Goal: Transaction & Acquisition: Purchase product/service

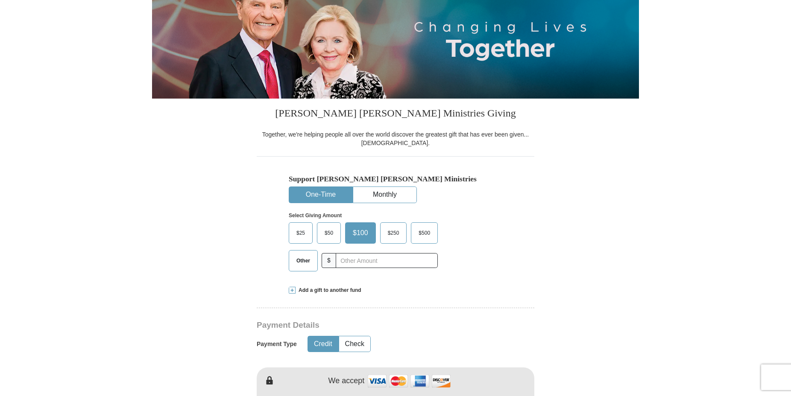
scroll to position [185, 0]
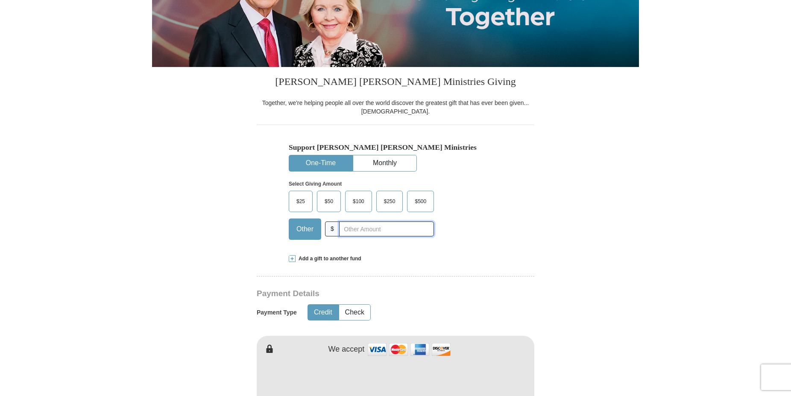
click at [353, 226] on input "text" at bounding box center [386, 229] width 95 height 15
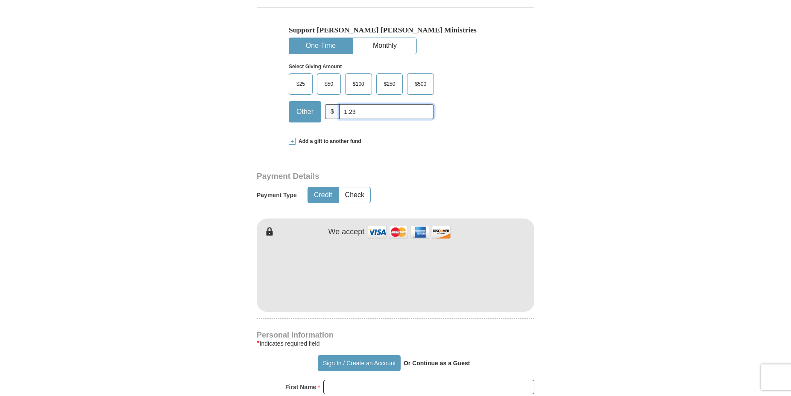
scroll to position [323, 0]
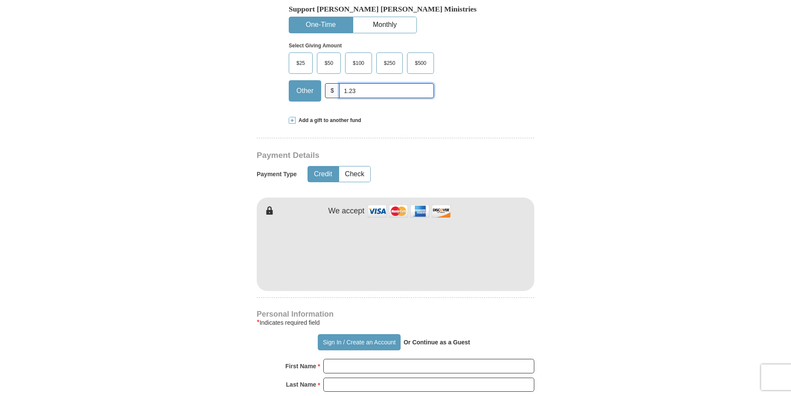
type input "1.23"
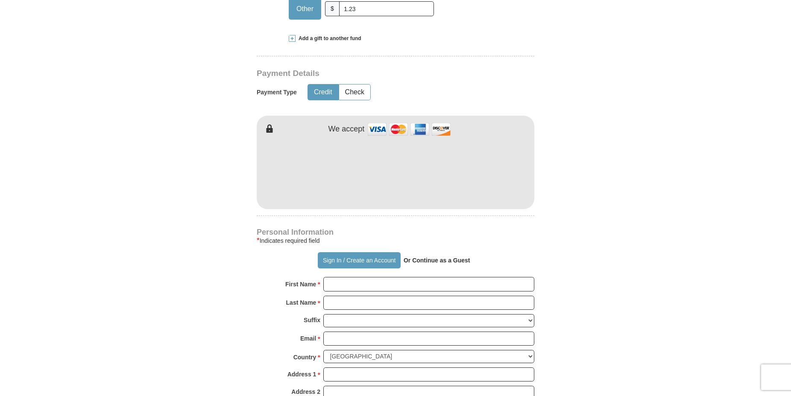
scroll to position [415, 0]
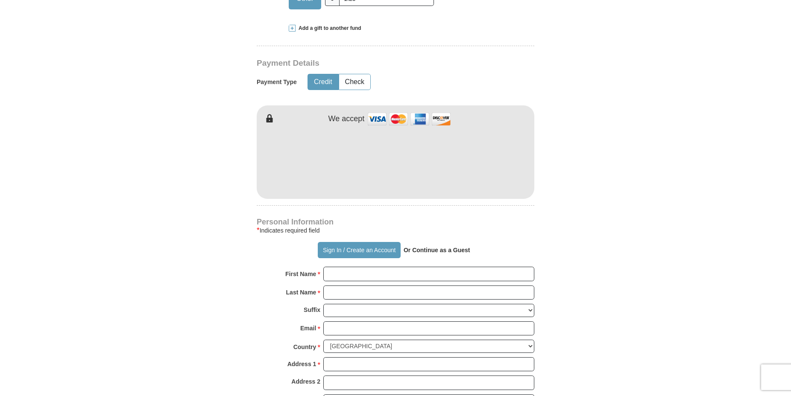
click at [414, 250] on strong "Or Continue as a Guest" at bounding box center [437, 250] width 67 height 7
click at [405, 250] on strong "Or Continue as a Guest" at bounding box center [437, 250] width 67 height 7
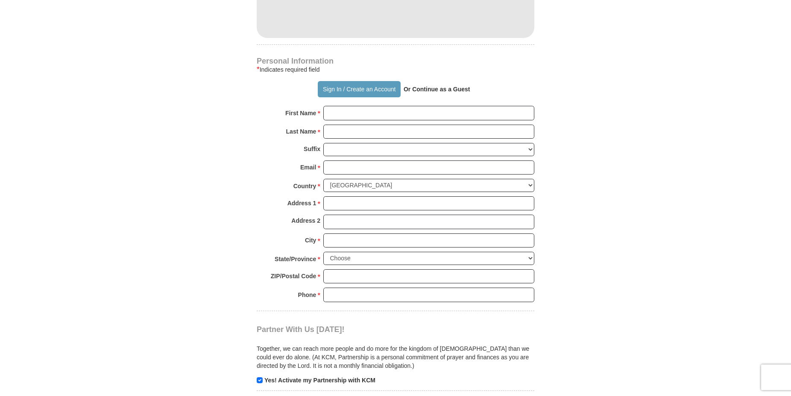
scroll to position [692, 0]
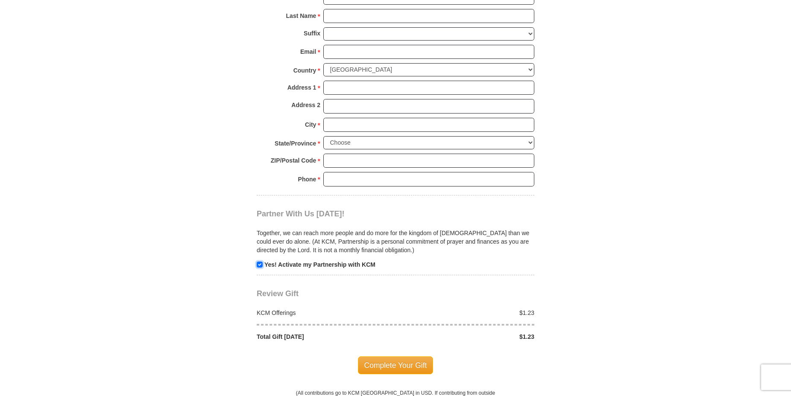
click at [259, 262] on input "checkbox" at bounding box center [260, 265] width 6 height 6
checkbox input "false"
click at [404, 362] on span "Complete Your Gift" at bounding box center [396, 366] width 76 height 18
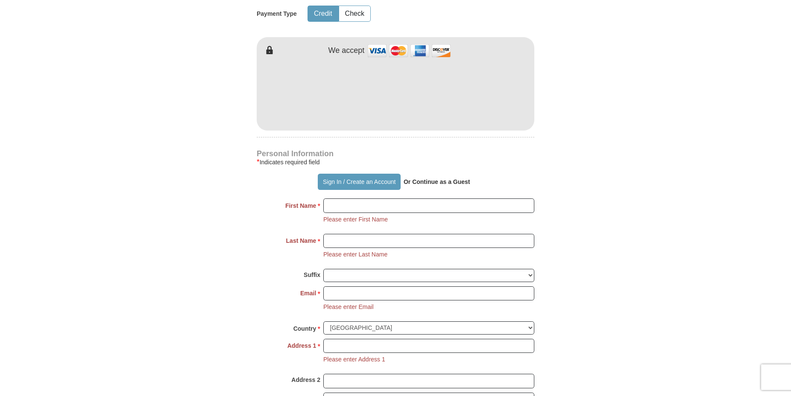
scroll to position [445, 0]
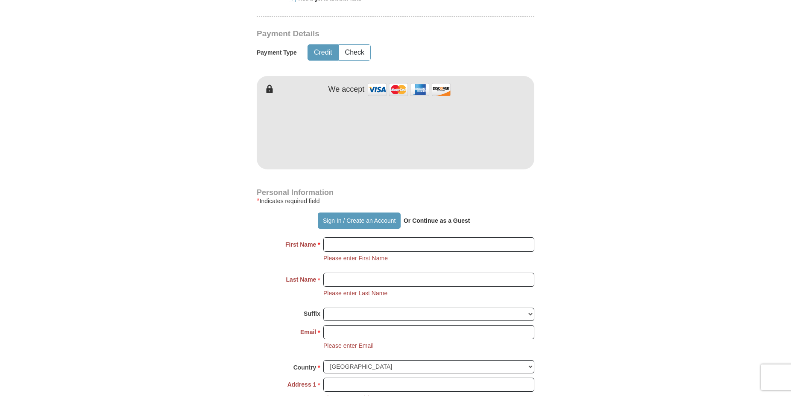
click at [411, 221] on strong "Or Continue as a Guest" at bounding box center [437, 220] width 67 height 7
click at [429, 242] on input "First Name *" at bounding box center [428, 245] width 211 height 15
type input "[PERSON_NAME]"
type input "Genne"
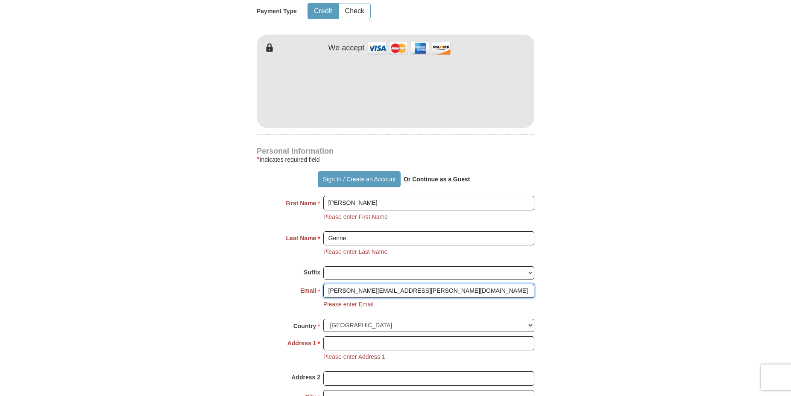
scroll to position [491, 0]
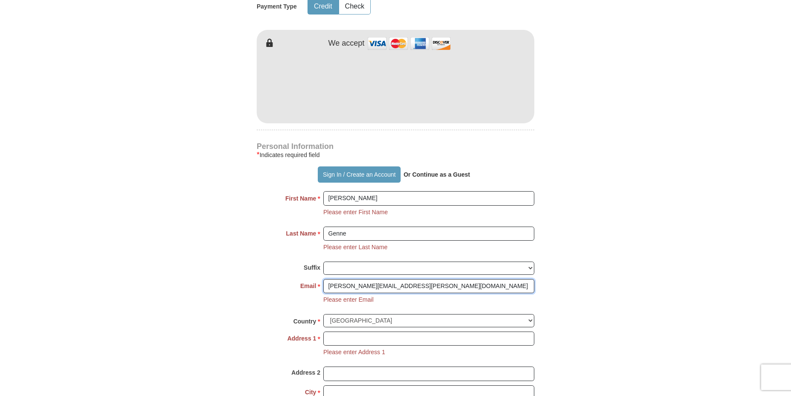
type input "[PERSON_NAME][EMAIL_ADDRESS][PERSON_NAME][DOMAIN_NAME]"
click at [323, 314] on select "[GEOGRAPHIC_DATA] [GEOGRAPHIC_DATA] [GEOGRAPHIC_DATA] [GEOGRAPHIC_DATA] [GEOGRA…" at bounding box center [428, 320] width 211 height 13
select select "CH"
click option "[GEOGRAPHIC_DATA]" at bounding box center [0, 0] width 0 height 0
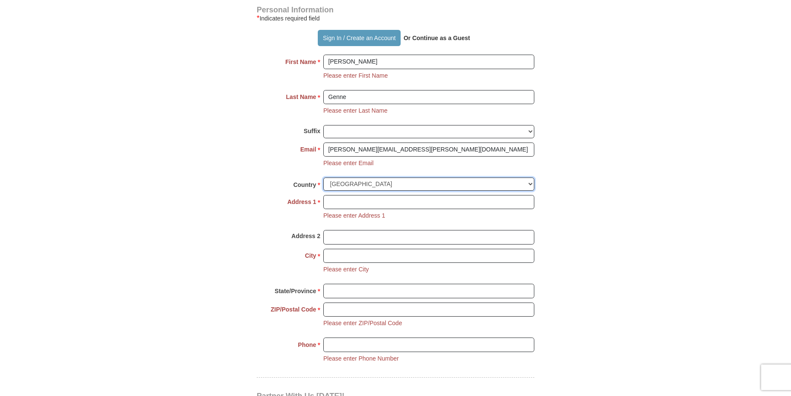
scroll to position [629, 0]
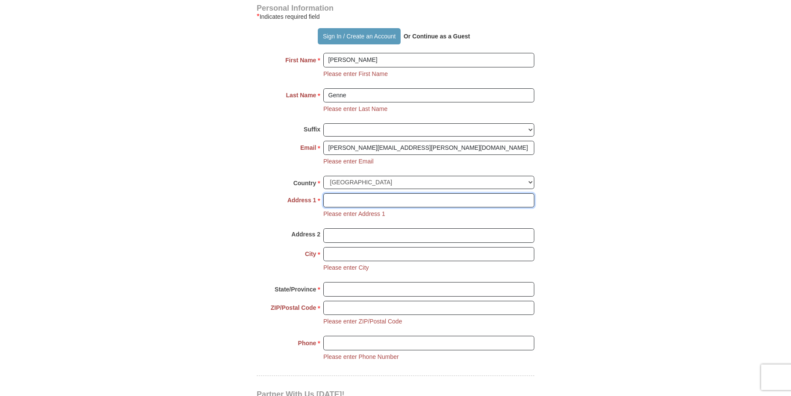
click at [369, 201] on input "Address 1 *" at bounding box center [428, 201] width 211 height 15
type input "[STREET_ADDRESS]"
type input "Buchs"
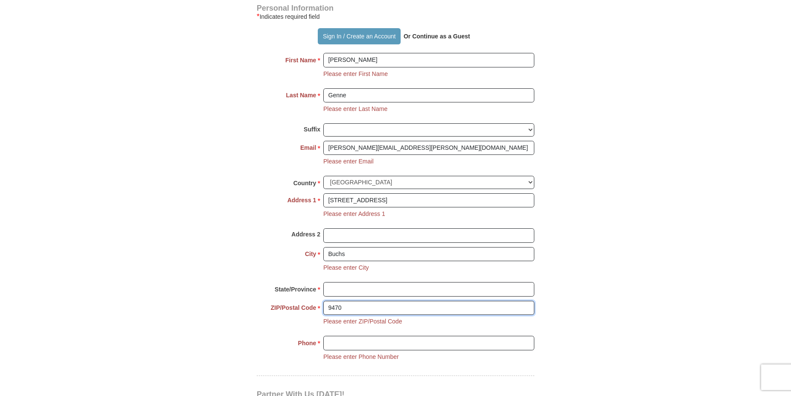
type input "9470"
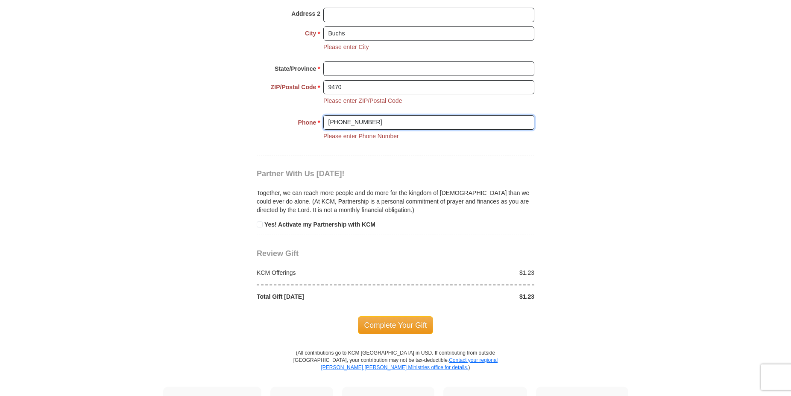
scroll to position [860, 0]
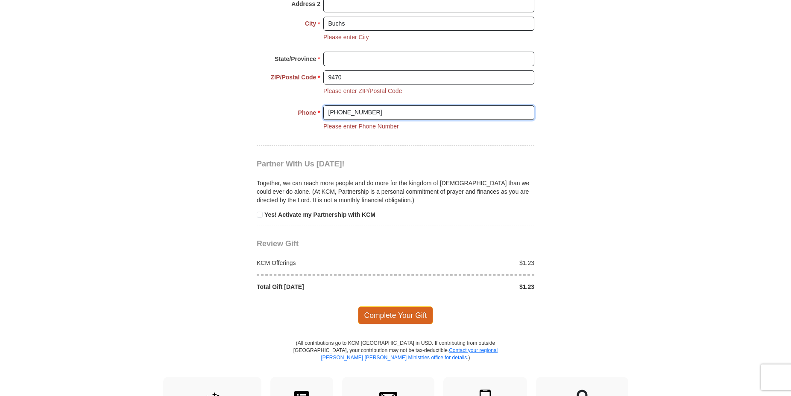
type input "[PHONE_NUMBER]"
click at [402, 313] on span "Complete Your Gift" at bounding box center [396, 316] width 76 height 18
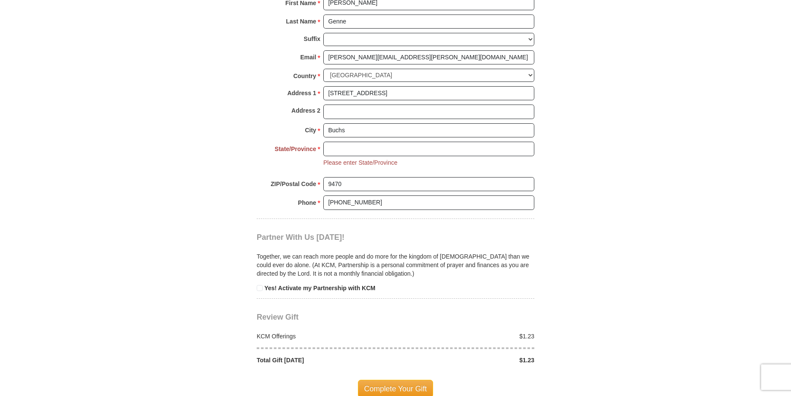
scroll to position [681, 0]
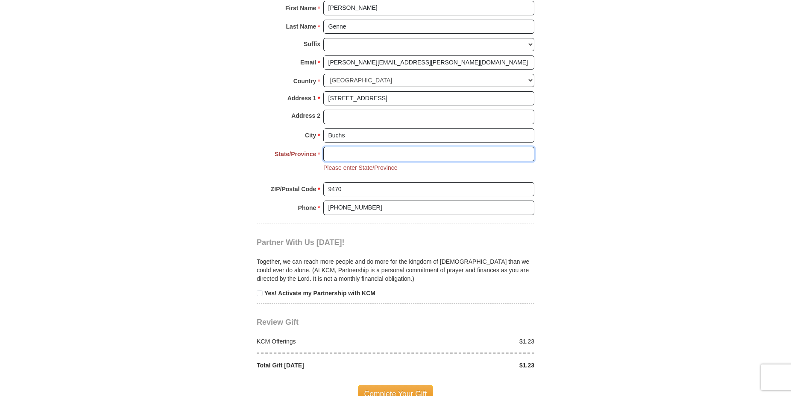
click at [390, 151] on input "State/Province *" at bounding box center [428, 154] width 211 height 15
type input "SG"
click at [405, 387] on span "Complete Your Gift" at bounding box center [396, 394] width 76 height 18
